Goal: Navigation & Orientation: Find specific page/section

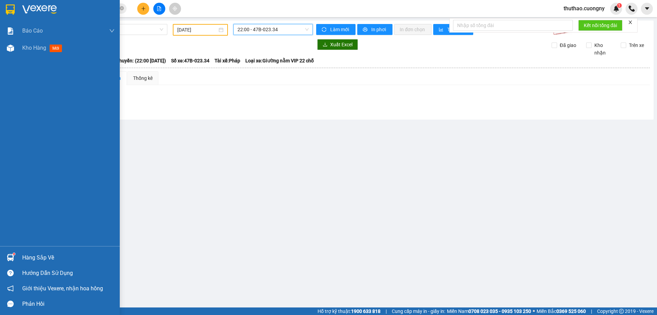
click at [12, 11] on img at bounding box center [10, 9] width 9 height 10
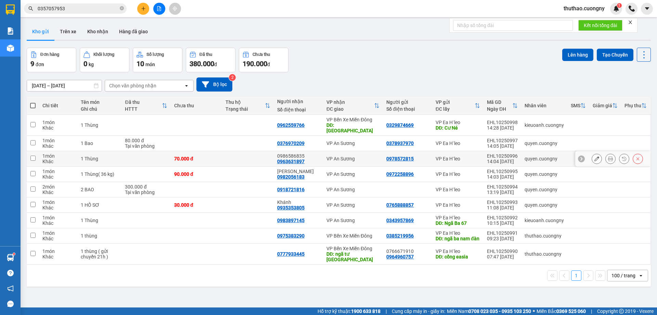
scroll to position [31, 0]
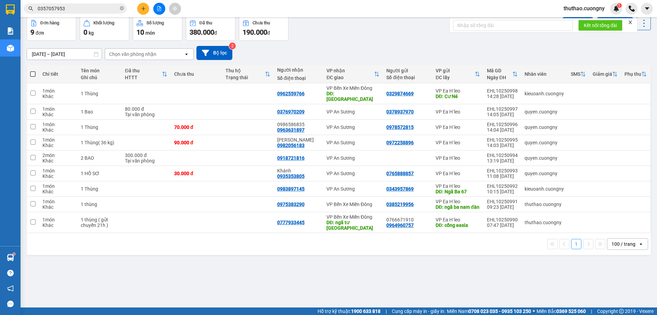
click at [624, 240] on div "100 / trang" at bounding box center [624, 243] width 24 height 7
click at [615, 226] on span "100 / trang" at bounding box center [621, 223] width 26 height 7
click at [411, 257] on div "ver 1.8.146 Kho gửi Trên xe Kho nhận Hàng đã giao Đơn hàng 9 đơn Khối lượng 0 k…" at bounding box center [339, 146] width 630 height 315
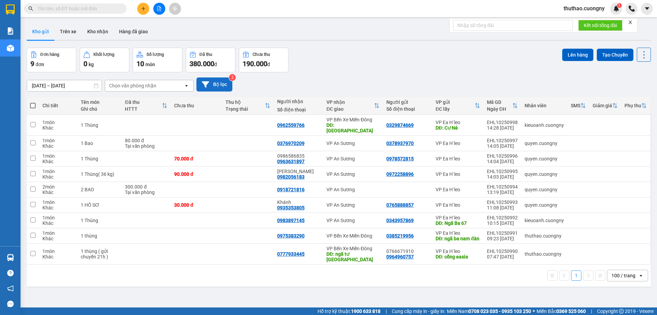
click at [217, 86] on button "Bộ lọc" at bounding box center [214, 84] width 36 height 14
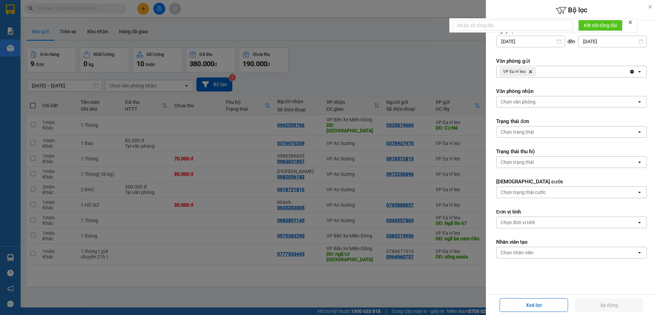
click at [650, 7] on icon at bounding box center [650, 6] width 5 height 5
